Goal: Information Seeking & Learning: Learn about a topic

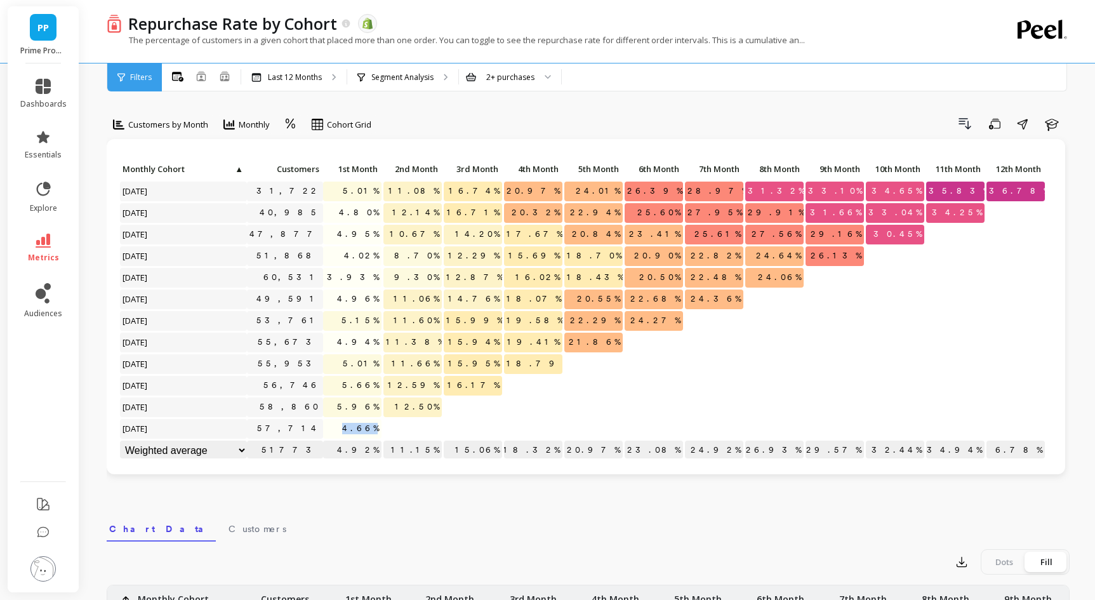
drag, startPoint x: 356, startPoint y: 430, endPoint x: 375, endPoint y: 430, distance: 19.0
click at [375, 430] on span "4.66%" at bounding box center [361, 428] width 42 height 19
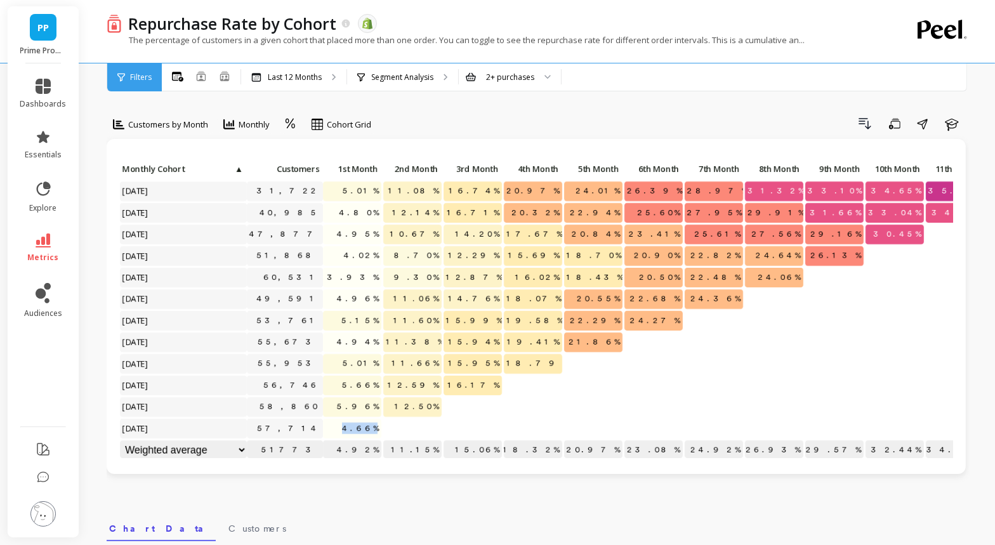
drag, startPoint x: 349, startPoint y: 431, endPoint x: 402, endPoint y: 431, distance: 53.3
click at [402, 431] on div "Click to create an audience 31,722 5.01% 11.08% 16.74% 20.97% 24.01% 26.39% 28.…" at bounding box center [582, 311] width 927 height 302
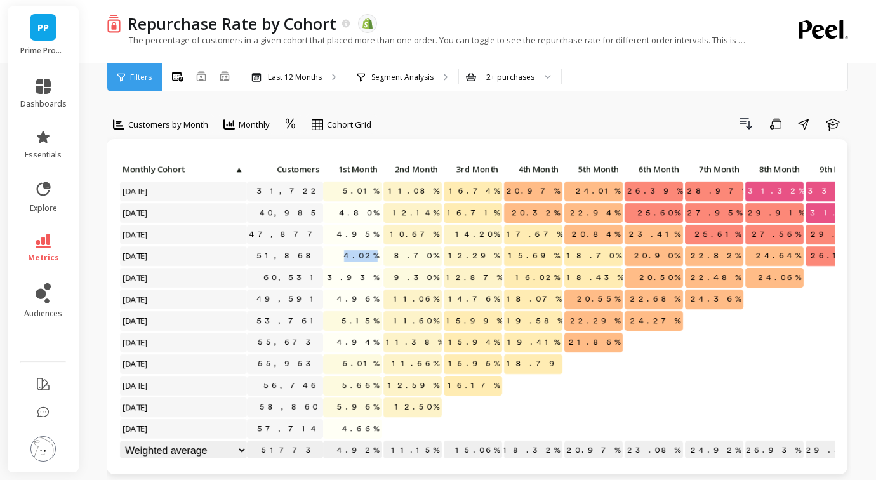
drag, startPoint x: 381, startPoint y: 254, endPoint x: 341, endPoint y: 254, distance: 40.0
click at [341, 254] on div "4.02%" at bounding box center [352, 257] width 60 height 22
drag, startPoint x: 376, startPoint y: 422, endPoint x: 353, endPoint y: 421, distance: 22.9
click at [353, 421] on span "4.66%" at bounding box center [361, 428] width 42 height 19
drag, startPoint x: 350, startPoint y: 425, endPoint x: 375, endPoint y: 428, distance: 25.5
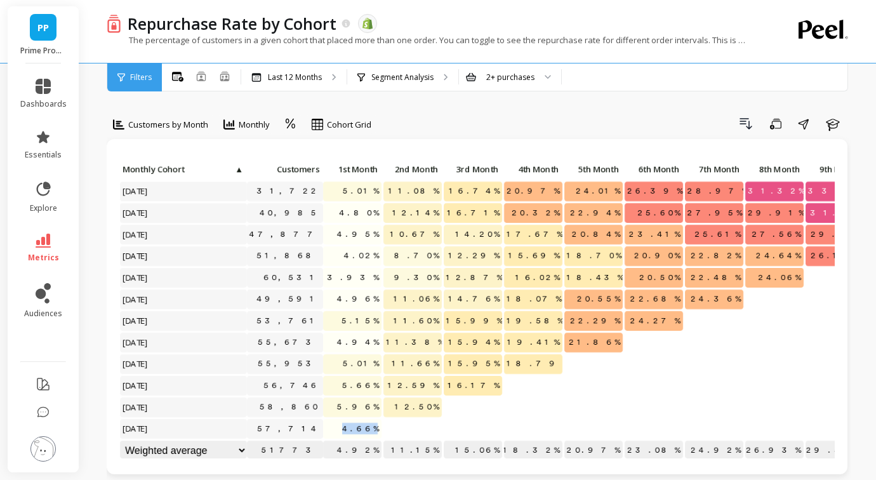
click at [375, 428] on p "4.66%" at bounding box center [352, 428] width 58 height 19
click at [372, 348] on span "4.94%" at bounding box center [357, 342] width 47 height 19
drag, startPoint x: 379, startPoint y: 364, endPoint x: 340, endPoint y: 364, distance: 38.7
click at [340, 364] on p "5.01%" at bounding box center [352, 363] width 58 height 19
click at [376, 366] on span "5.01%" at bounding box center [360, 363] width 41 height 19
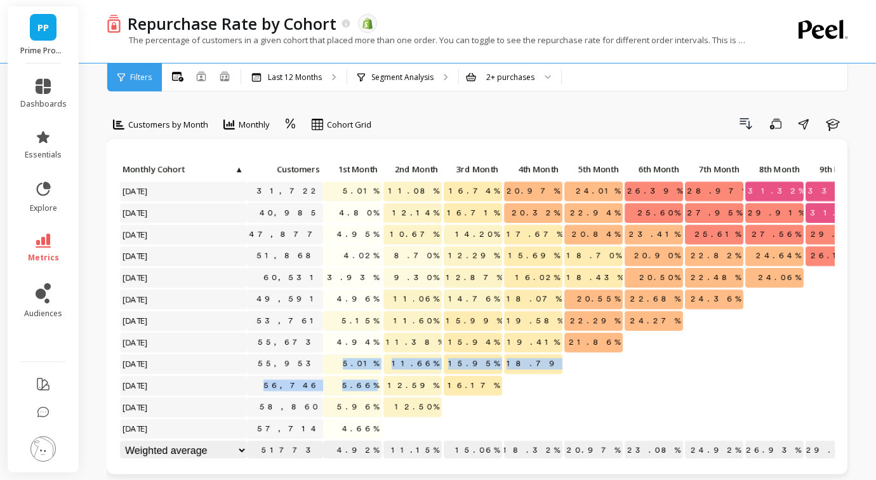
drag, startPoint x: 358, startPoint y: 362, endPoint x: 367, endPoint y: 395, distance: 34.3
click at [367, 395] on div "Click to create an audience 31,722 5.01% 11.08% 16.74% 20.97% 24.01% 26.39% 28.…" at bounding box center [582, 311] width 927 height 302
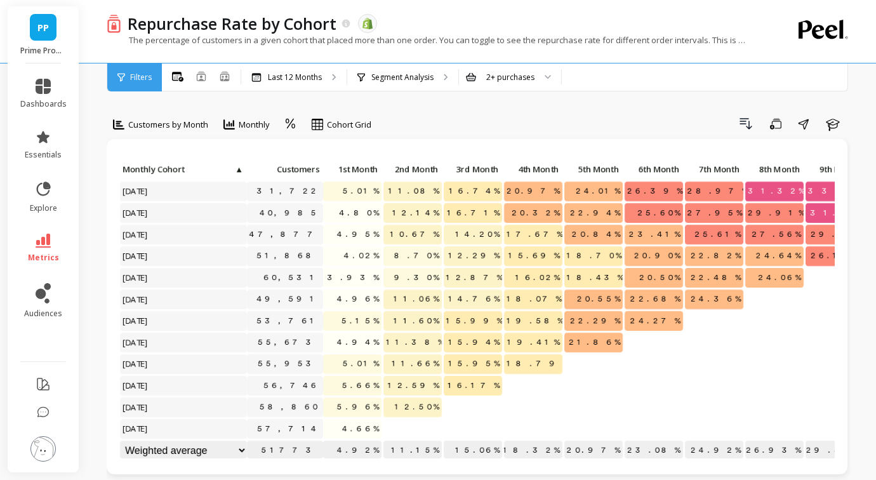
click at [362, 342] on span "4.94%" at bounding box center [357, 342] width 47 height 19
drag, startPoint x: 352, startPoint y: 341, endPoint x: 377, endPoint y: 341, distance: 25.4
click at [377, 341] on p "4.94%" at bounding box center [352, 342] width 58 height 19
drag, startPoint x: 355, startPoint y: 295, endPoint x: 382, endPoint y: 299, distance: 27.6
click at [382, 299] on div "4.96%" at bounding box center [352, 300] width 60 height 22
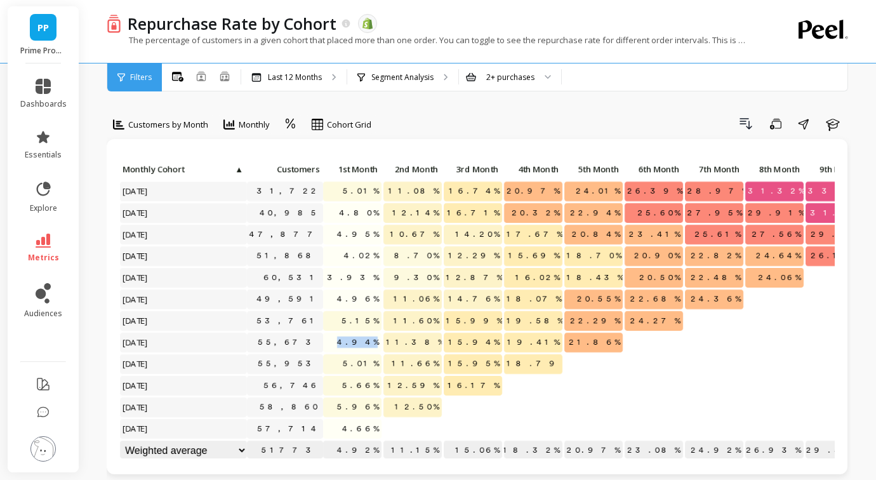
drag, startPoint x: 378, startPoint y: 341, endPoint x: 327, endPoint y: 341, distance: 50.1
click at [328, 341] on p "4.94%" at bounding box center [352, 342] width 58 height 19
click at [48, 85] on icon at bounding box center [43, 86] width 15 height 15
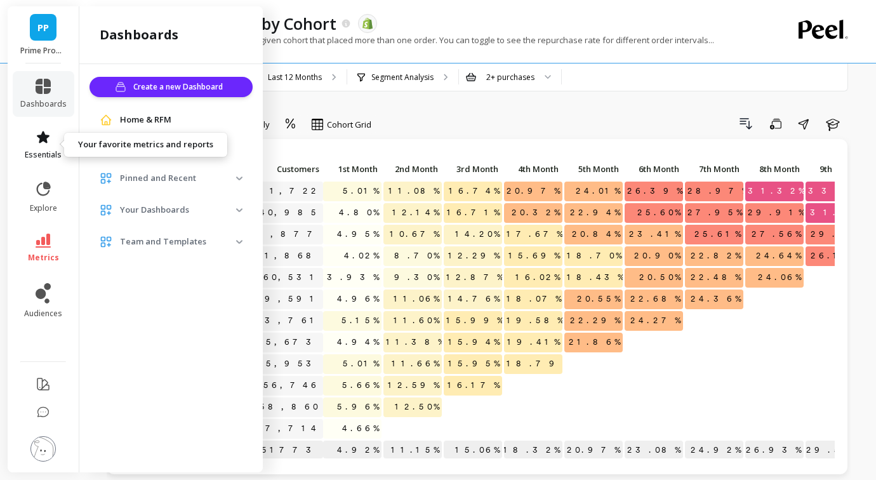
click at [44, 135] on icon at bounding box center [43, 137] width 13 height 12
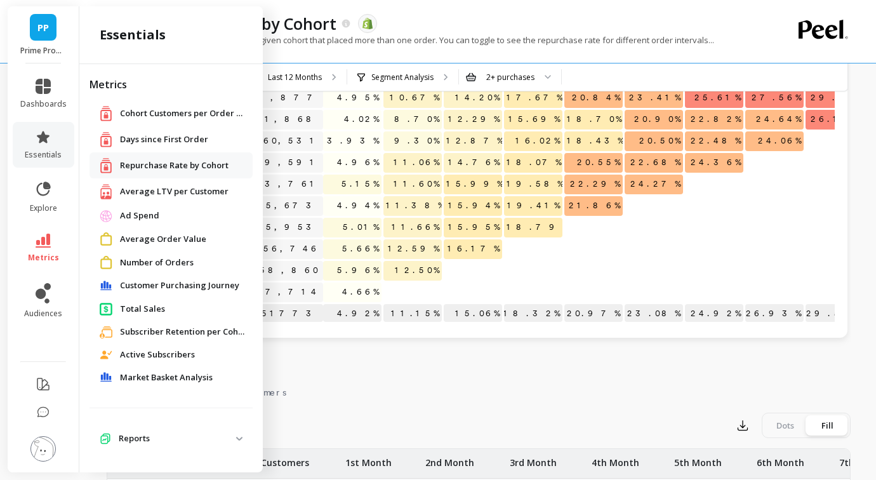
scroll to position [168, 0]
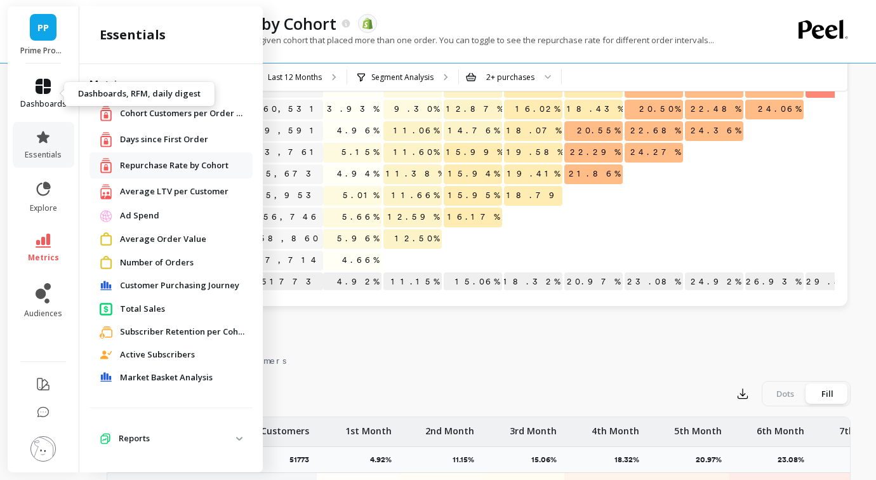
click at [43, 88] on icon at bounding box center [43, 86] width 15 height 15
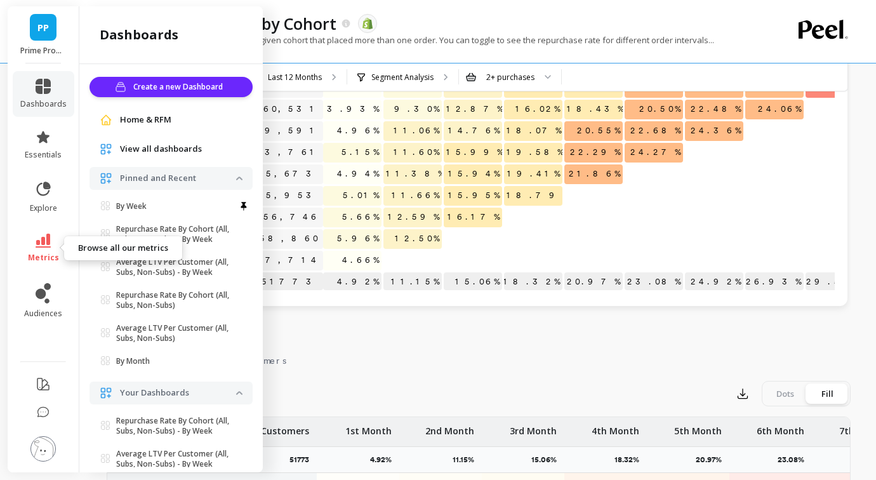
click at [37, 241] on icon at bounding box center [43, 241] width 15 height 14
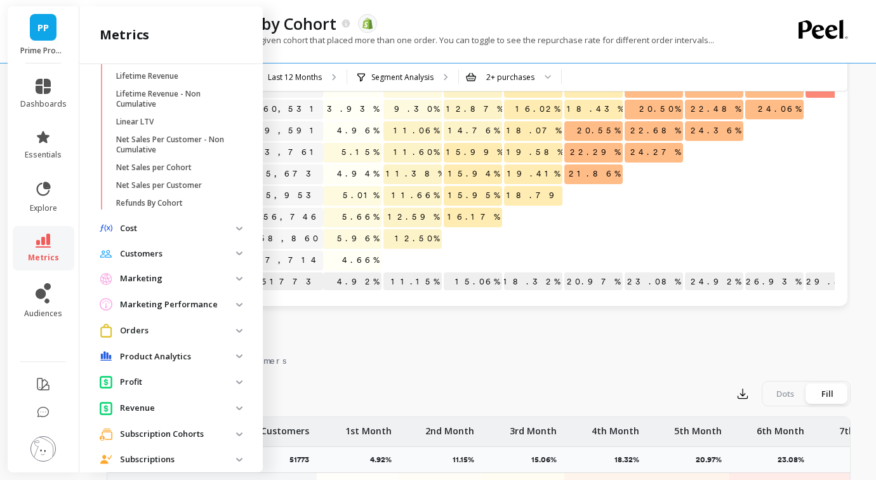
scroll to position [404, 0]
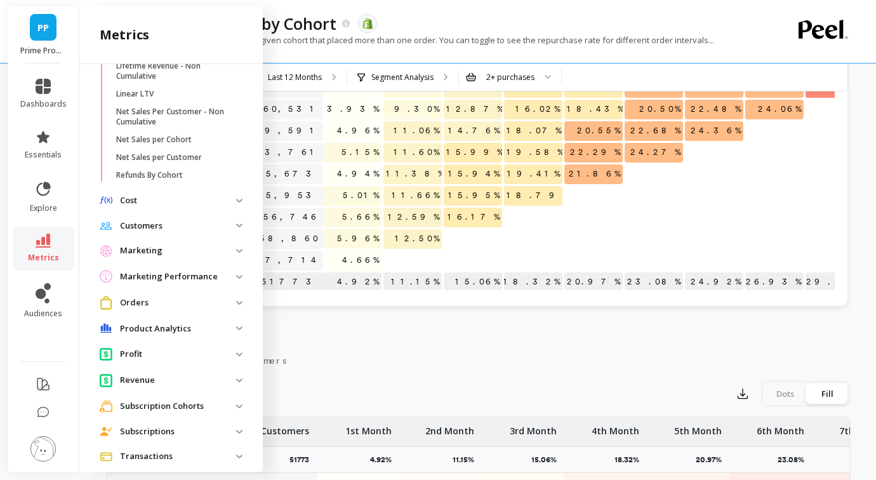
click at [234, 329] on p "Product Analytics" at bounding box center [178, 328] width 116 height 13
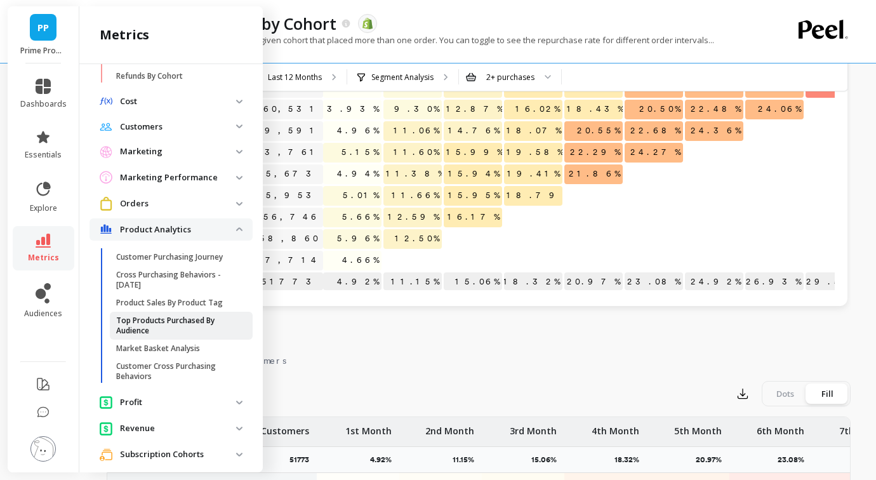
scroll to position [566, 0]
